Goal: Information Seeking & Learning: Learn about a topic

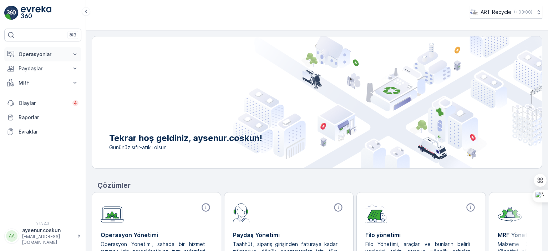
click at [75, 54] on icon at bounding box center [74, 54] width 7 height 7
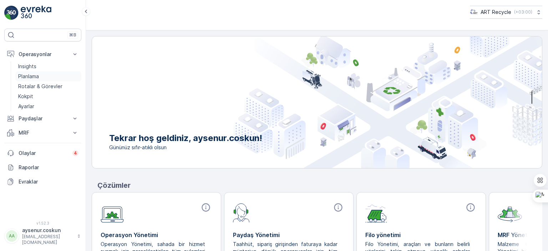
click at [32, 76] on p "Planlama" at bounding box center [28, 76] width 21 height 7
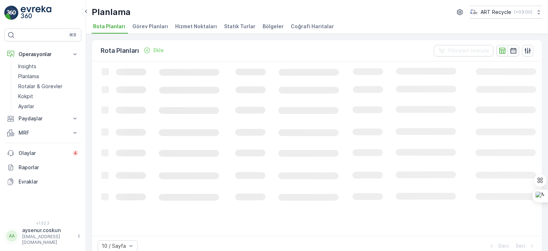
click at [196, 25] on span "Hizmet Noktaları" at bounding box center [196, 26] width 42 height 7
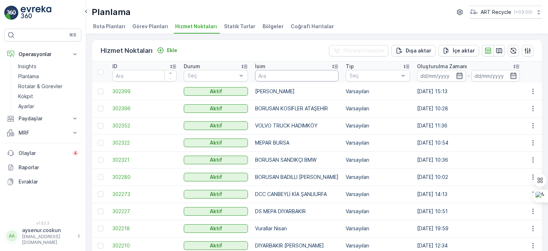
click at [276, 74] on input "text" at bounding box center [297, 75] width 84 height 11
type input "adıyaman"
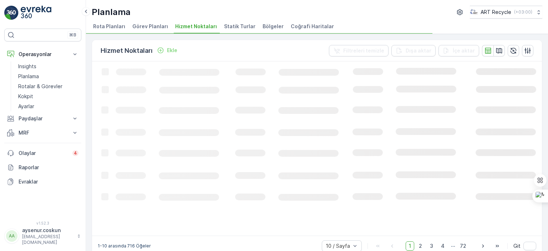
click at [195, 21] on li "Hizmet Noktaları" at bounding box center [197, 27] width 46 height 12
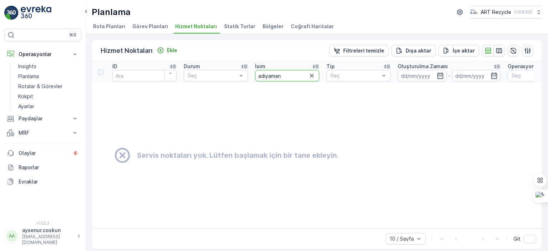
click at [287, 74] on input "adıyaman" at bounding box center [287, 75] width 64 height 11
type input "fim"
click at [282, 75] on input "fim" at bounding box center [287, 75] width 64 height 11
type input "f"
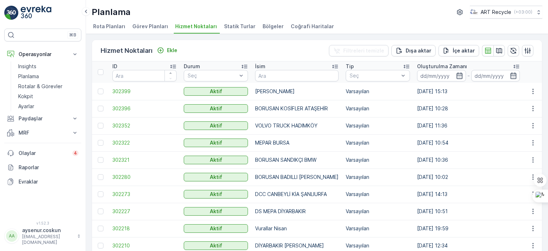
click at [303, 122] on p "VOLVO TRUCK HADIMKÖY" at bounding box center [297, 125] width 84 height 7
click at [414, 52] on p "Dışa aktar" at bounding box center [419, 50] width 26 height 7
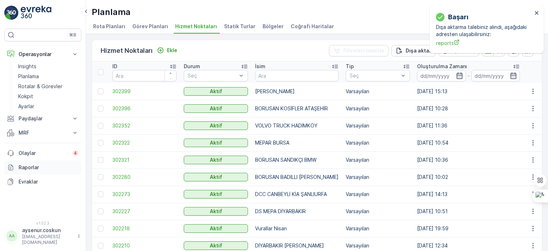
click at [32, 166] on p "Raporlar" at bounding box center [49, 167] width 60 height 7
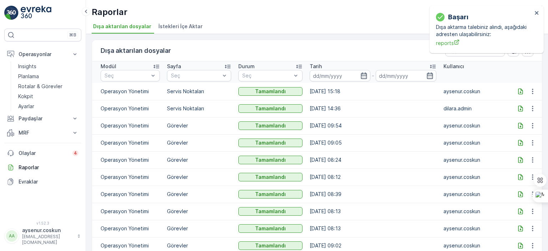
click at [517, 91] on icon at bounding box center [520, 91] width 7 height 7
click at [538, 13] on icon "close" at bounding box center [537, 13] width 5 height 6
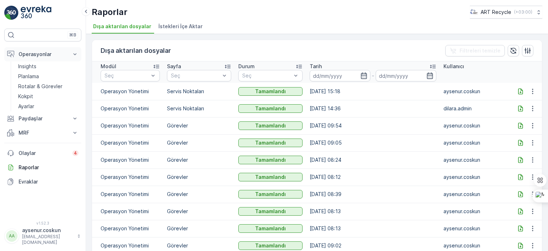
click at [73, 55] on icon at bounding box center [74, 54] width 7 height 7
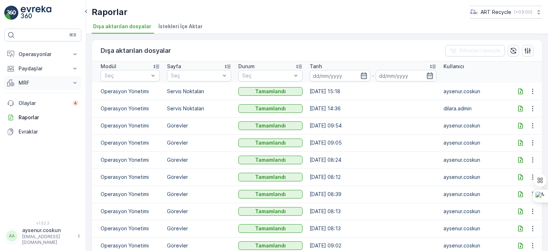
click at [71, 78] on button "MRF" at bounding box center [42, 83] width 77 height 14
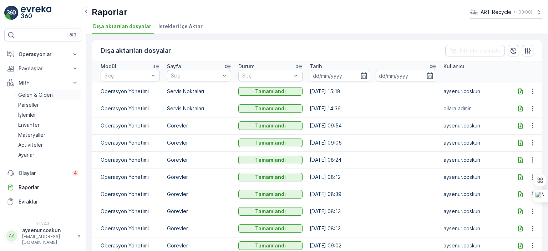
click at [51, 94] on p "Gelen & Giden" at bounding box center [35, 94] width 35 height 7
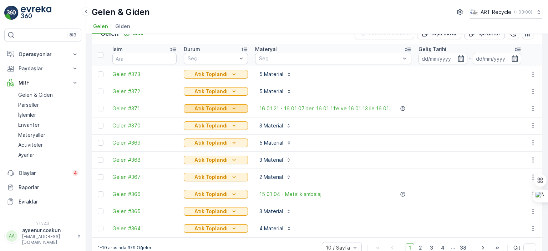
scroll to position [32, 0]
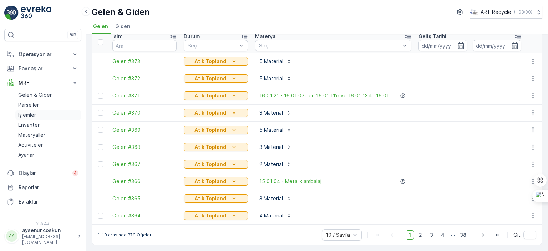
click at [34, 114] on p "İşlemler" at bounding box center [27, 114] width 18 height 7
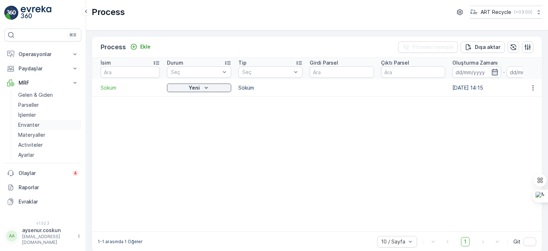
click at [37, 125] on p "Envanter" at bounding box center [28, 124] width 21 height 7
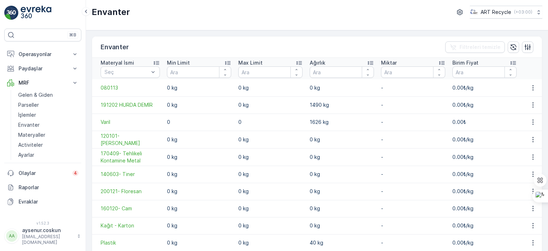
scroll to position [29, 0]
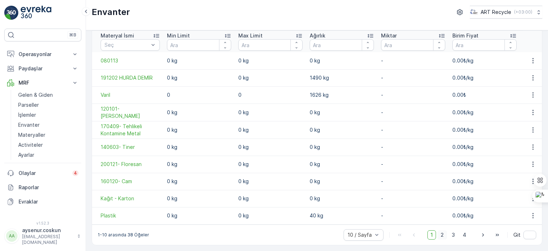
click at [440, 235] on span "2" at bounding box center [443, 234] width 10 height 9
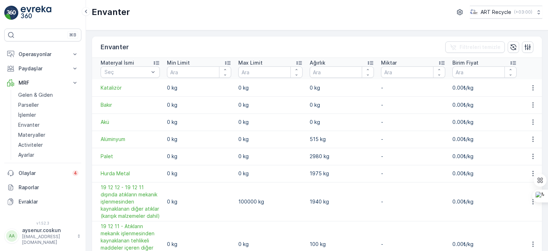
scroll to position [137, 0]
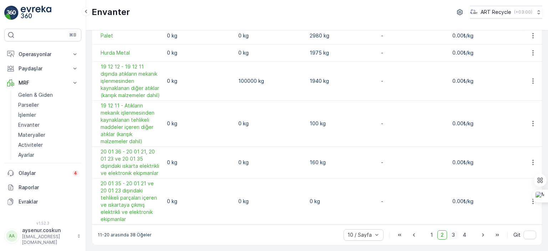
click at [456, 235] on span "3" at bounding box center [454, 234] width 10 height 9
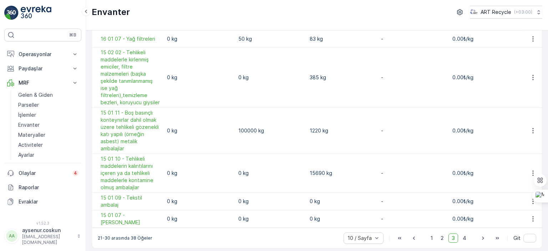
scroll to position [152, 0]
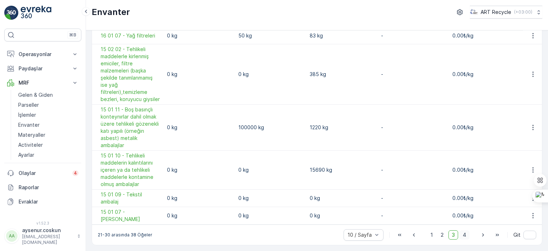
click at [466, 236] on span "4" at bounding box center [465, 234] width 10 height 9
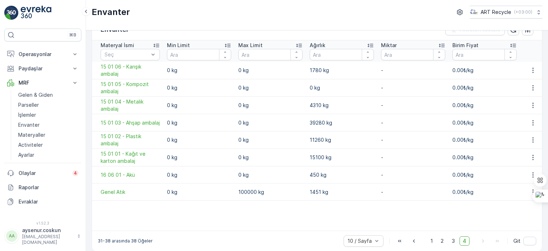
scroll to position [26, 0]
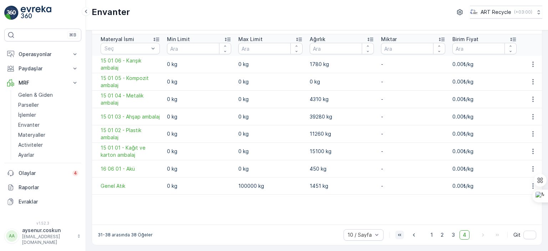
click at [402, 233] on icon "button" at bounding box center [399, 234] width 7 height 7
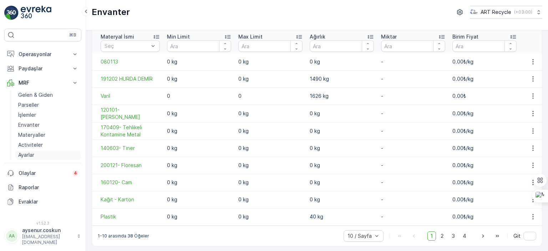
click at [30, 154] on p "Ayarlar" at bounding box center [26, 154] width 16 height 7
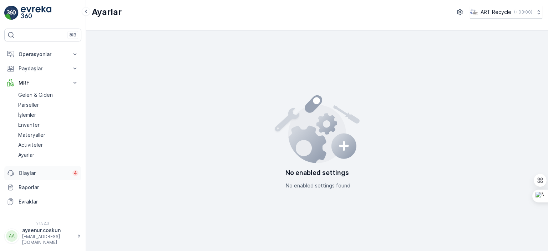
click at [32, 171] on p "Olaylar" at bounding box center [44, 173] width 50 height 7
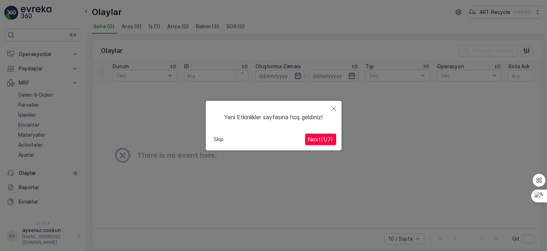
click at [333, 107] on icon "Close" at bounding box center [333, 108] width 5 height 5
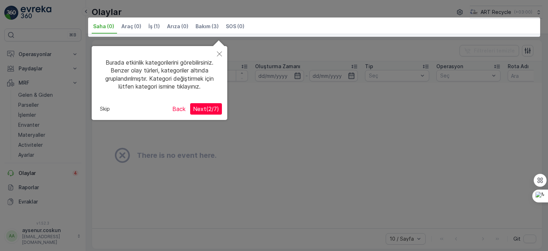
click at [222, 51] on icon "Close" at bounding box center [219, 53] width 5 height 5
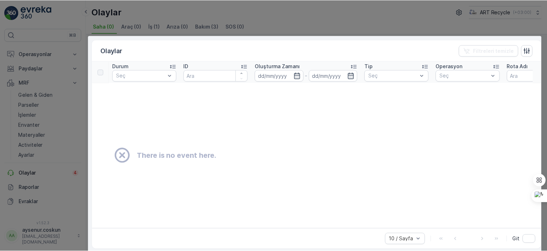
scroll to position [81, 0]
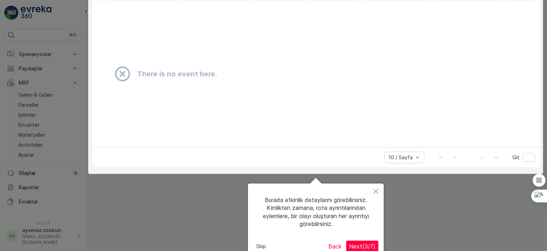
click at [376, 190] on icon "Close" at bounding box center [375, 191] width 5 height 5
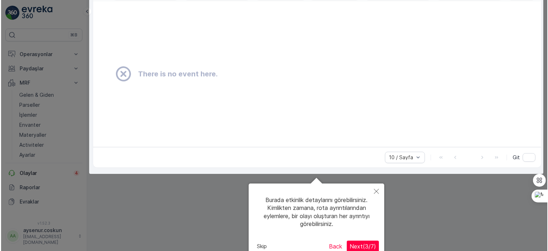
scroll to position [0, 0]
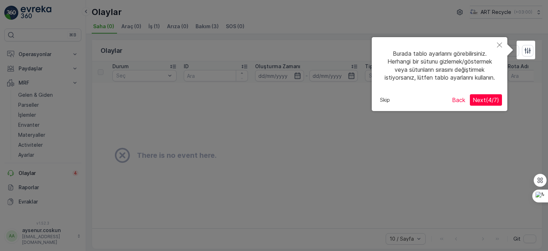
click at [500, 42] on button "Close" at bounding box center [500, 45] width 16 height 16
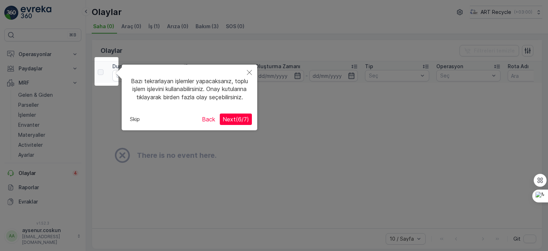
click at [247, 73] on button "Close" at bounding box center [250, 73] width 16 height 16
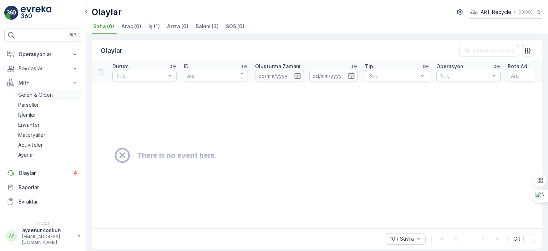
click at [36, 94] on p "Gelen & Giden" at bounding box center [35, 94] width 35 height 7
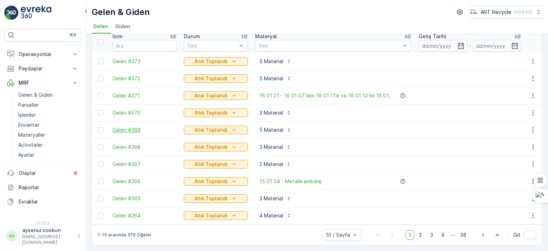
scroll to position [32, 0]
click at [128, 58] on span "Gelen #373" at bounding box center [144, 61] width 64 height 7
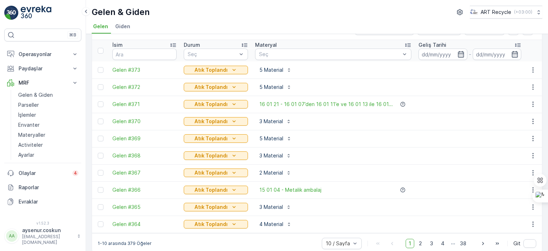
scroll to position [32, 0]
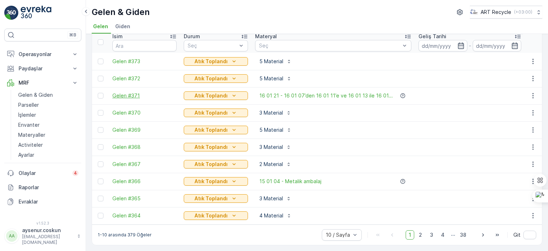
click at [122, 92] on span "Gelen #371" at bounding box center [144, 95] width 64 height 7
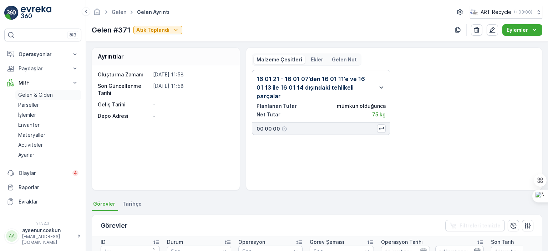
click at [39, 99] on link "Gelen & Giden" at bounding box center [48, 95] width 66 height 10
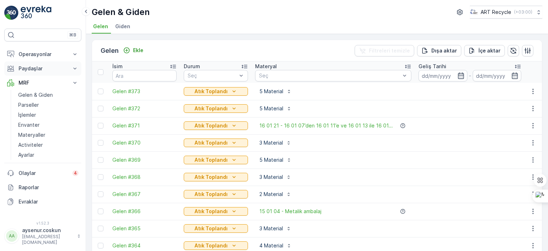
click at [44, 68] on p "Paydaşlar" at bounding box center [43, 68] width 49 height 7
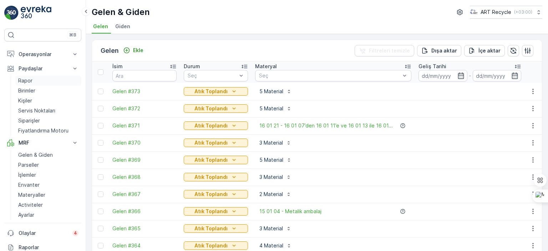
click at [32, 80] on p "Rapor" at bounding box center [25, 80] width 14 height 7
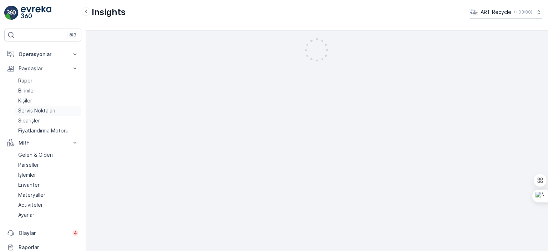
click at [40, 110] on p "Servis Noktaları" at bounding box center [36, 110] width 37 height 7
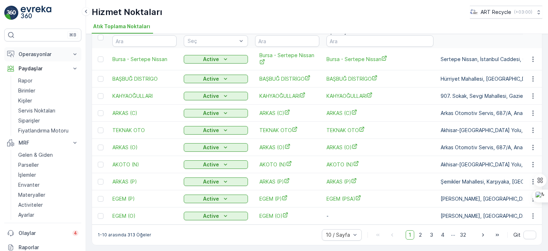
click at [41, 52] on p "Operasyonlar" at bounding box center [43, 54] width 49 height 7
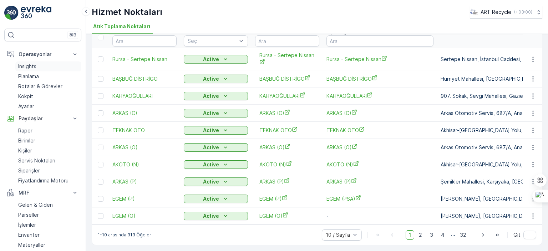
click at [35, 66] on p "Insights" at bounding box center [27, 66] width 18 height 7
